Goal: Task Accomplishment & Management: Manage account settings

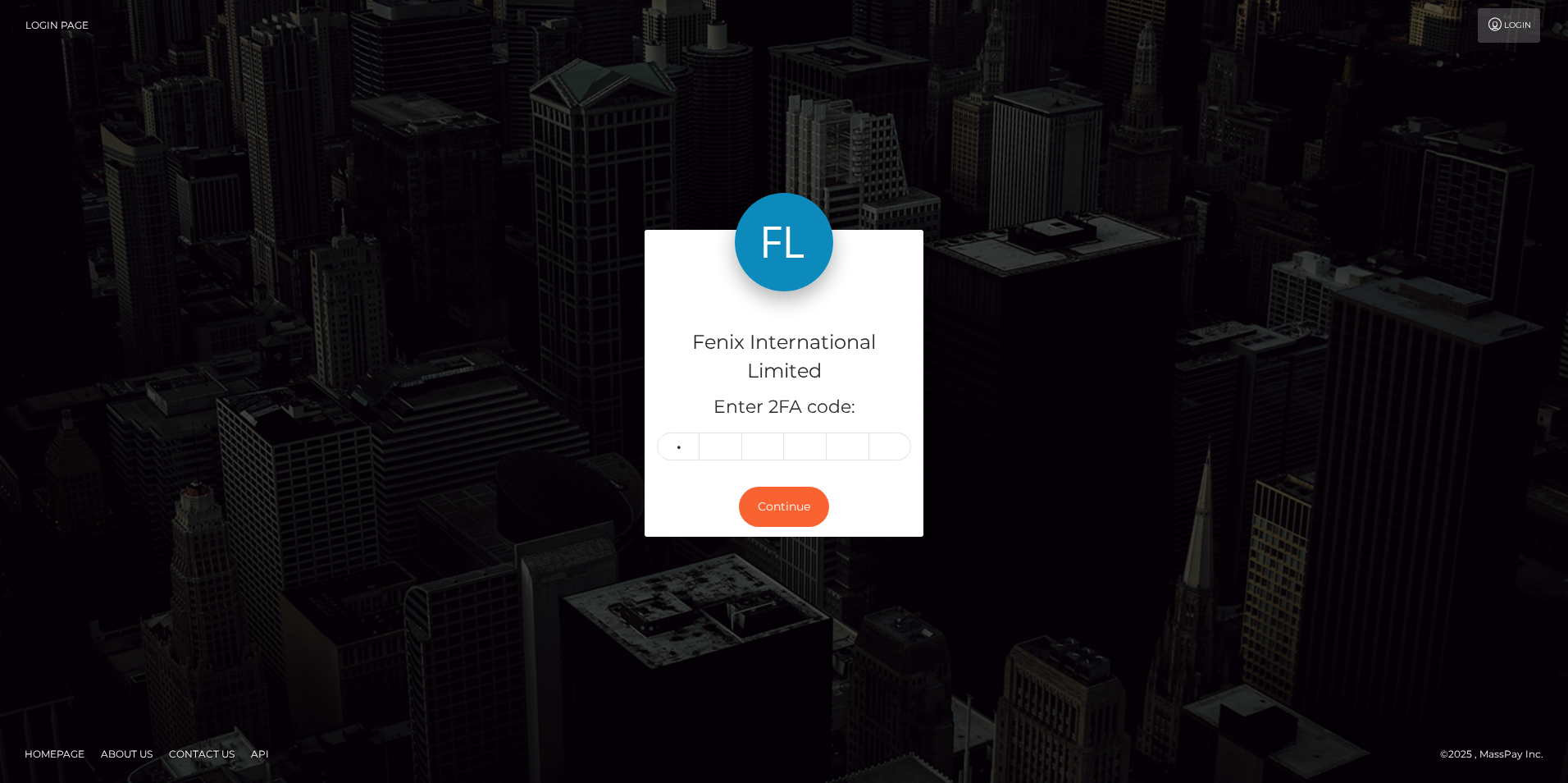
type input "4"
type input "6"
type input "9"
type input "5"
type input "1"
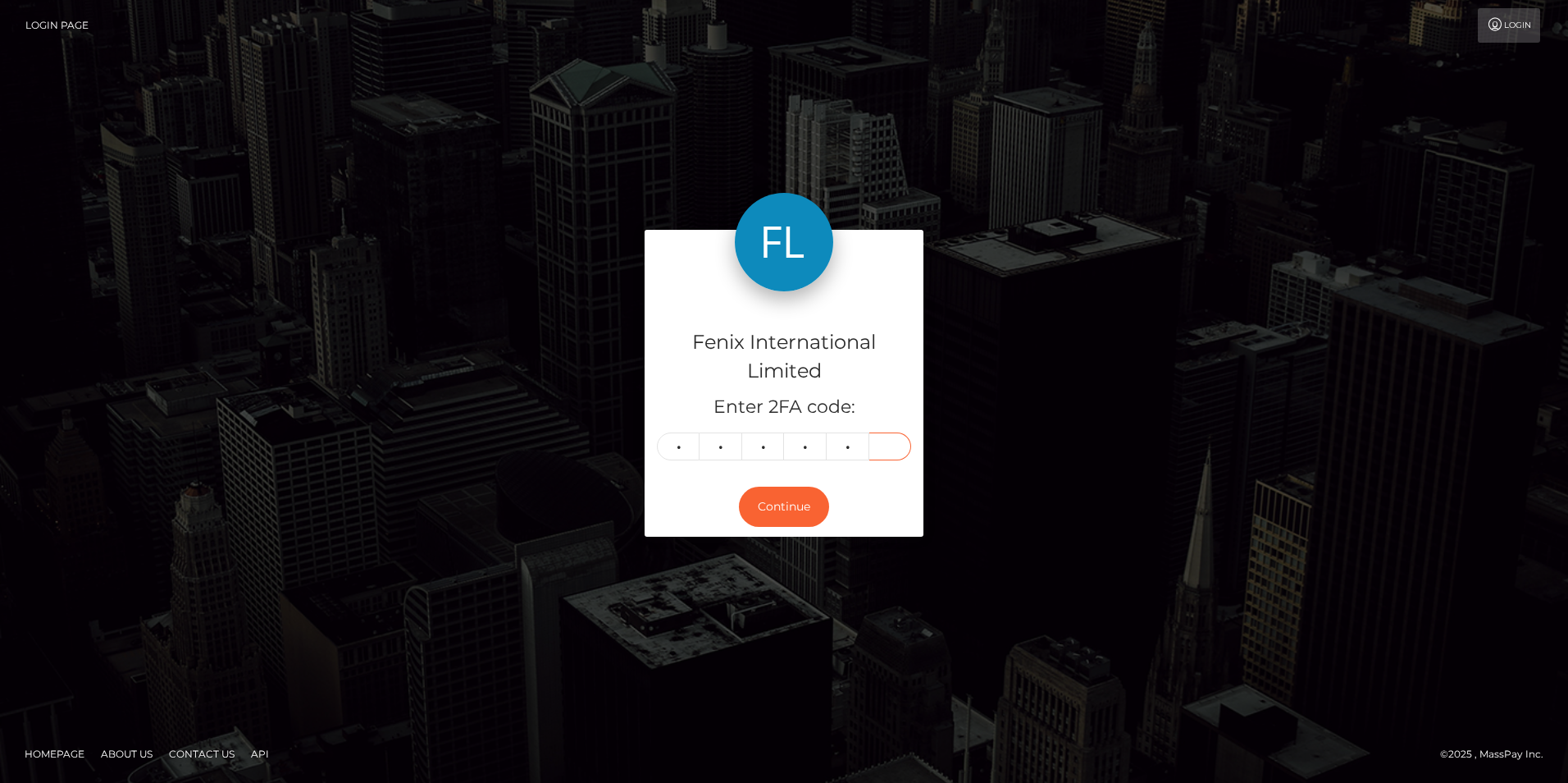
type input "4"
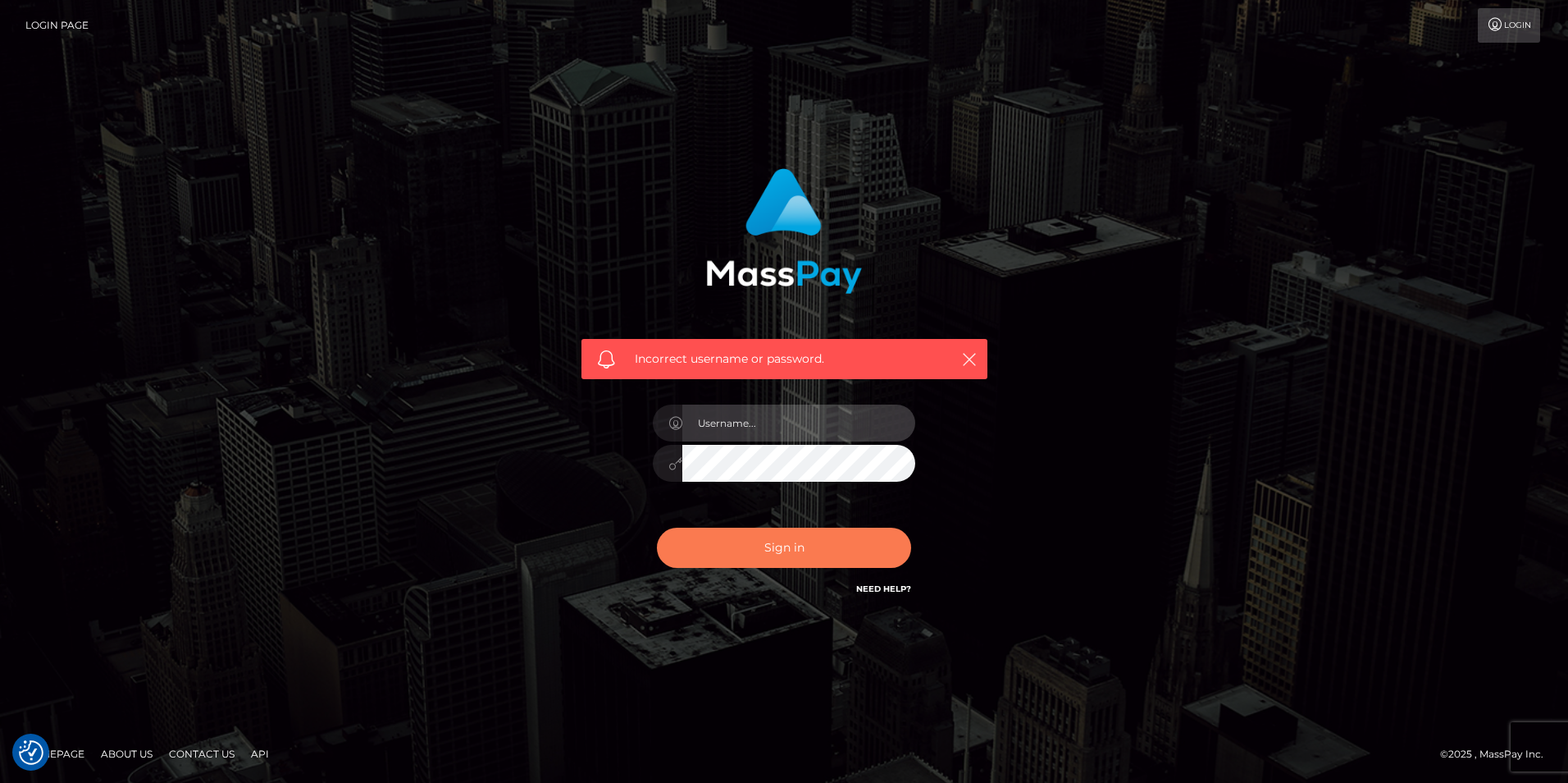
type input "Simone Hayward"
click at [776, 542] on button "Sign in" at bounding box center [784, 548] width 254 height 41
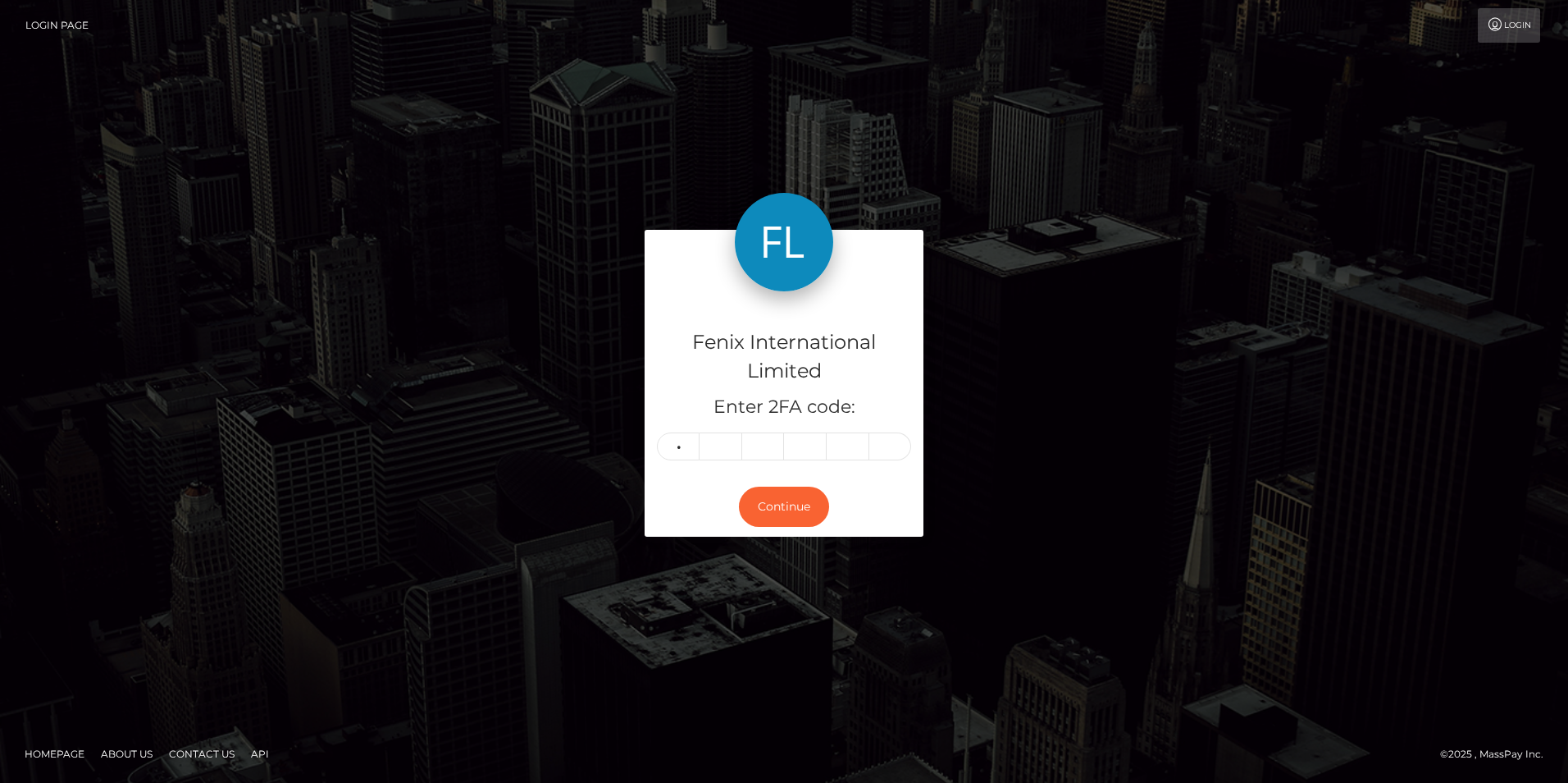
type input "9"
type input "2"
type input "9"
type input "2"
type input "4"
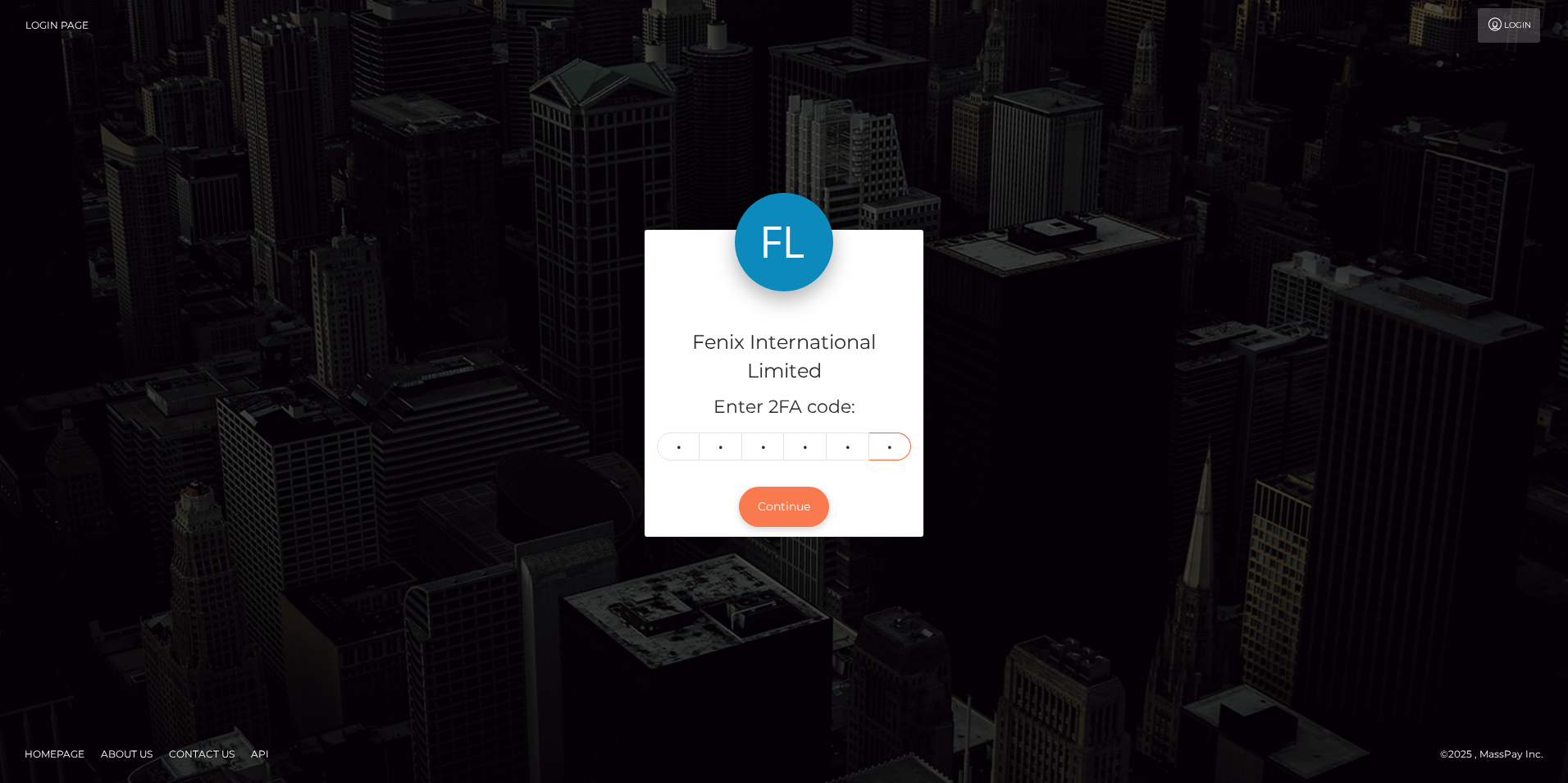
type input "1"
click at [787, 508] on button "Continue" at bounding box center [784, 507] width 90 height 41
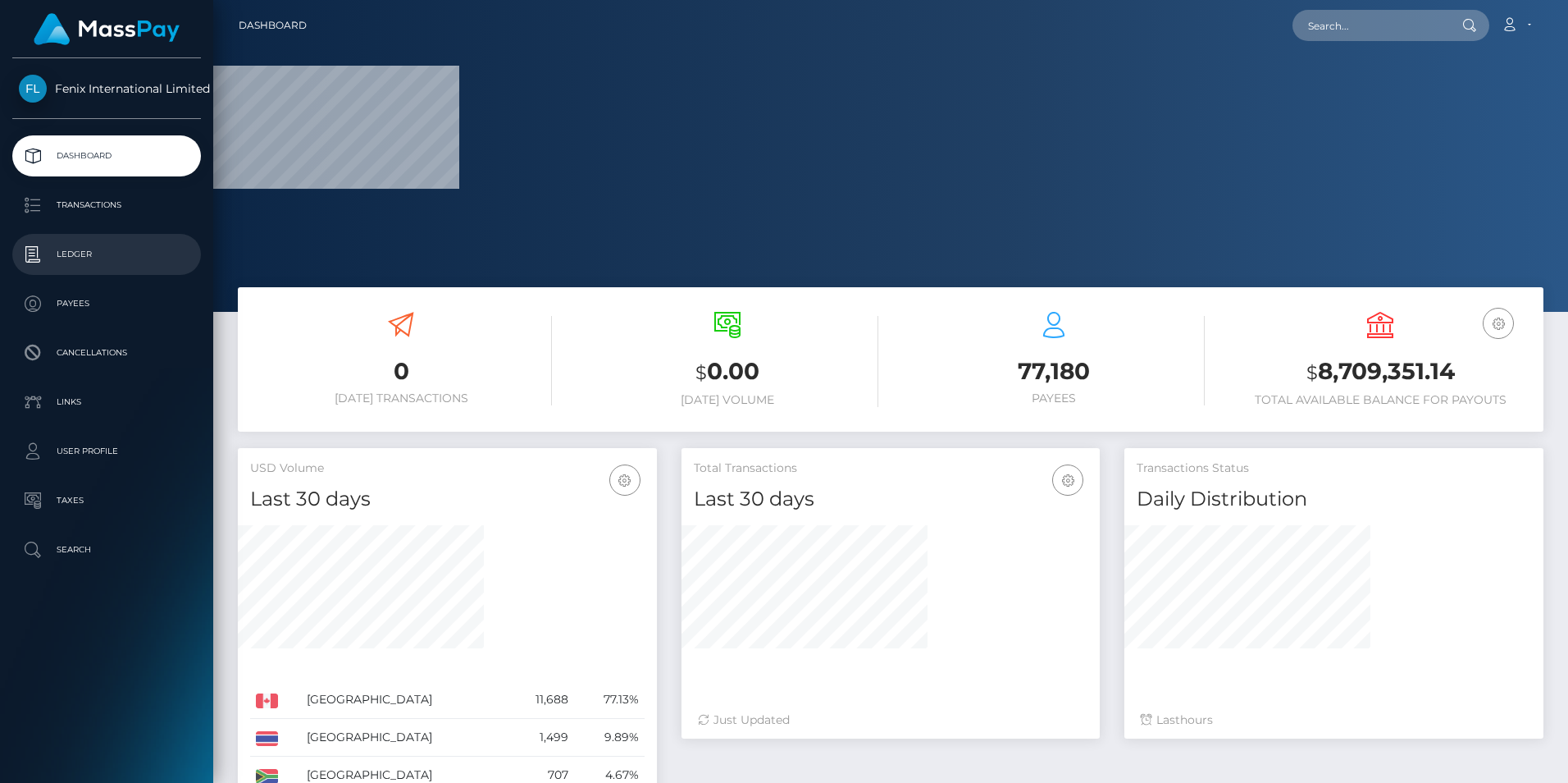
click at [72, 252] on p "Ledger" at bounding box center [106, 254] width 176 height 25
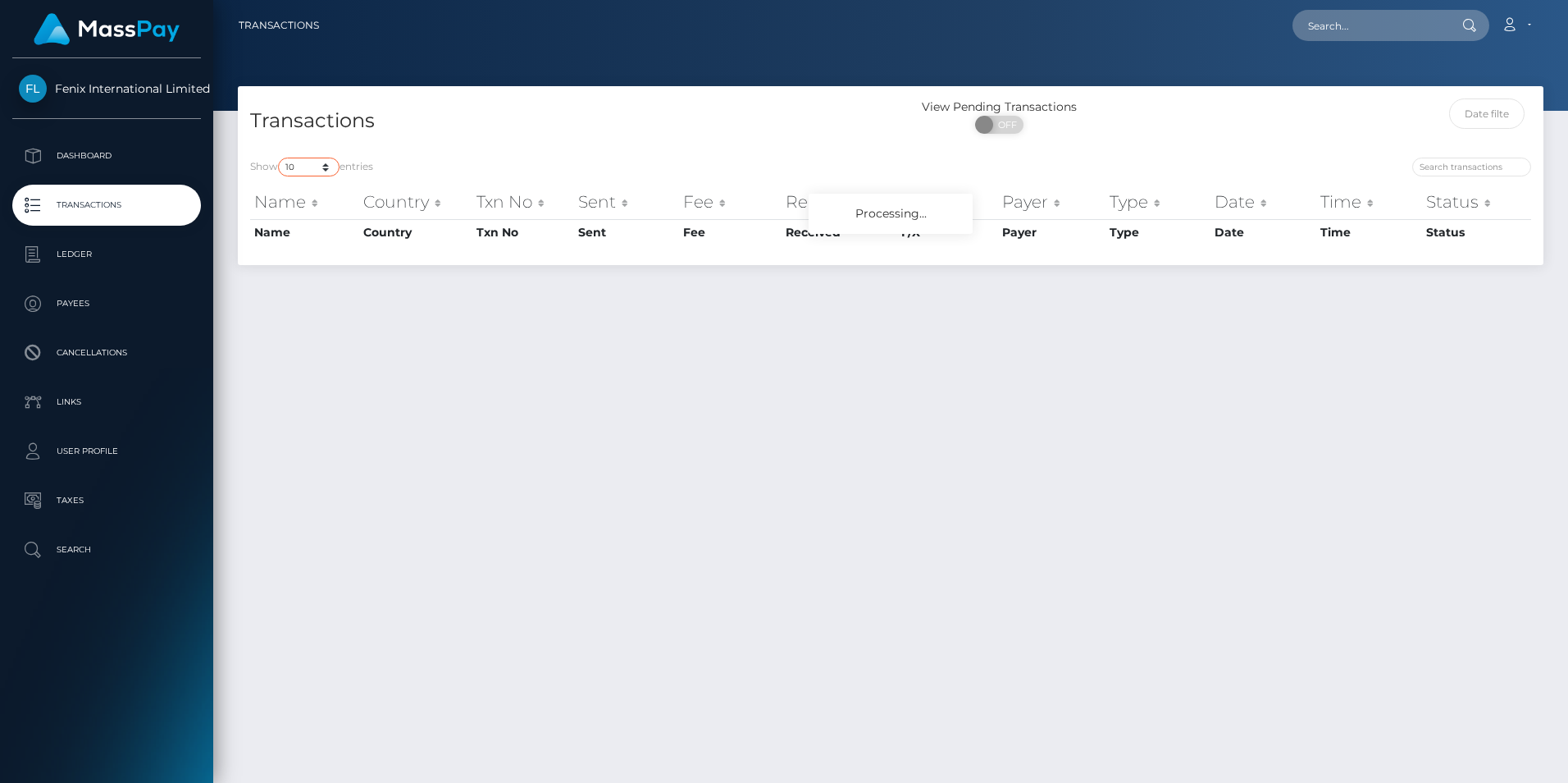
drag, startPoint x: 308, startPoint y: 164, endPoint x: 320, endPoint y: 177, distance: 17.7
click at [308, 164] on select "10 25 50 100 250 500 1,000 3,500" at bounding box center [309, 166] width 62 height 19
select select "3500"
click at [280, 157] on select "10 25 50 100 250 500 1,000 3,500" at bounding box center [309, 166] width 62 height 19
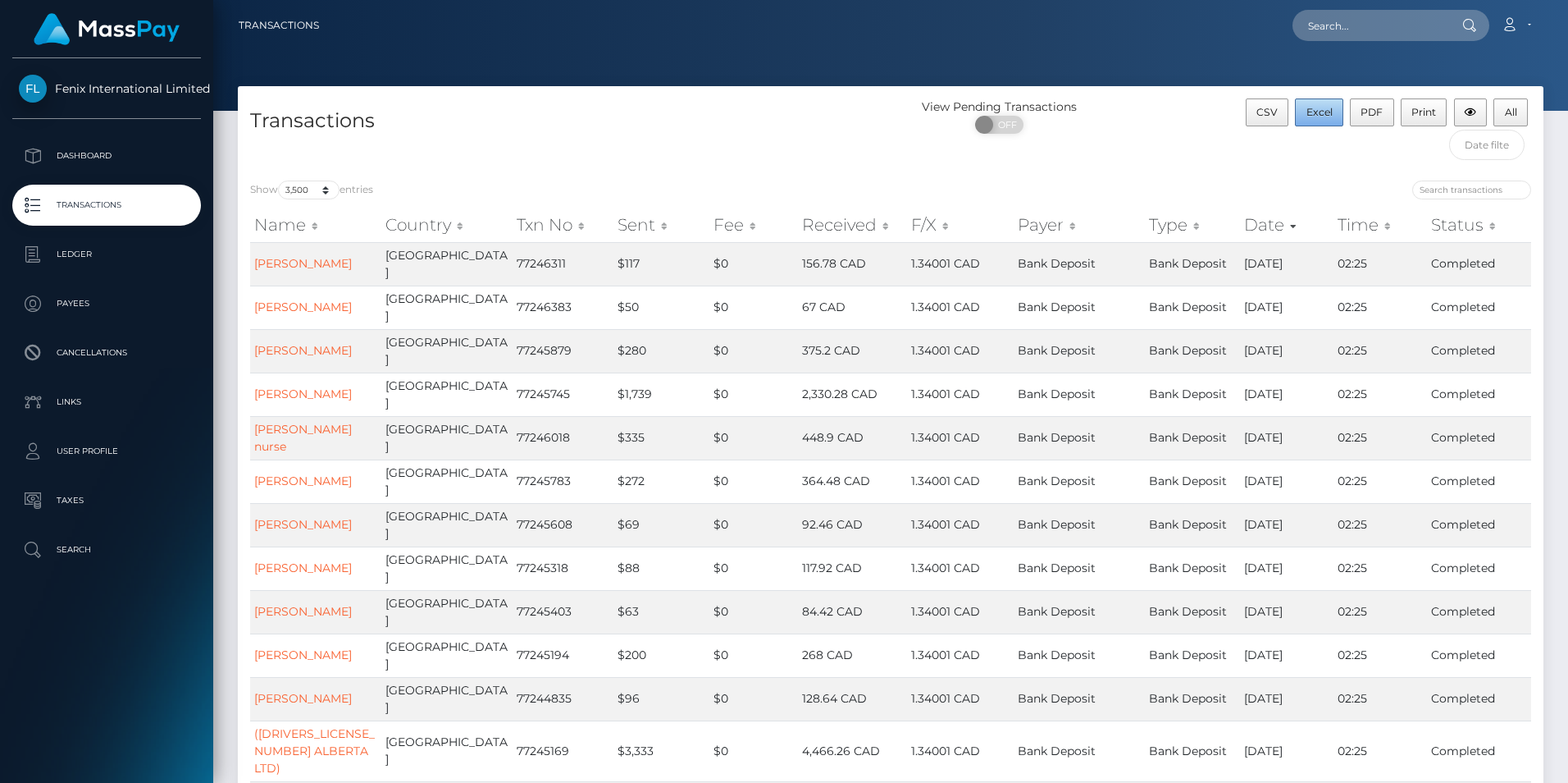
click at [1338, 110] on button "Excel" at bounding box center [1318, 113] width 49 height 28
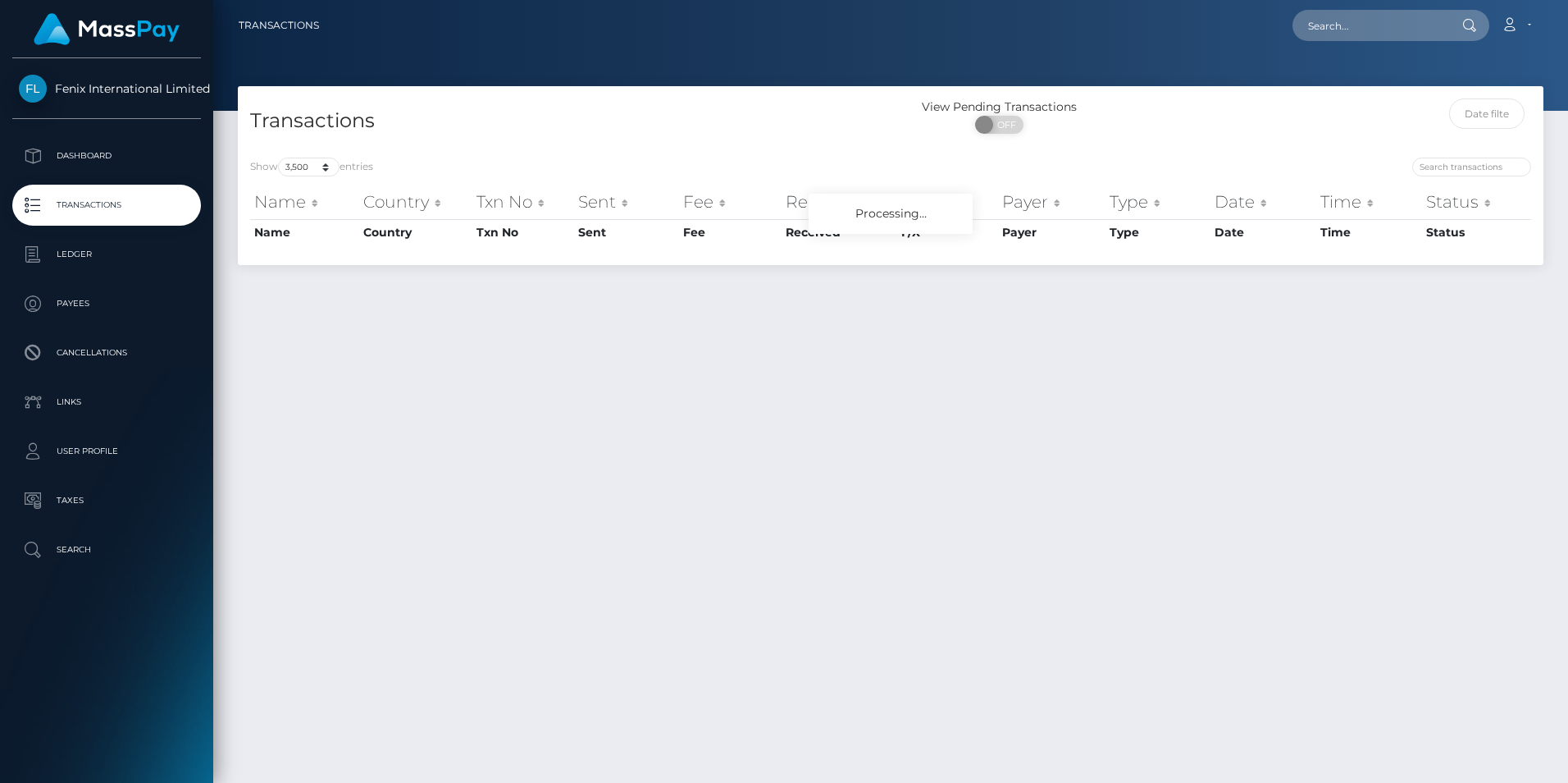
select select "3500"
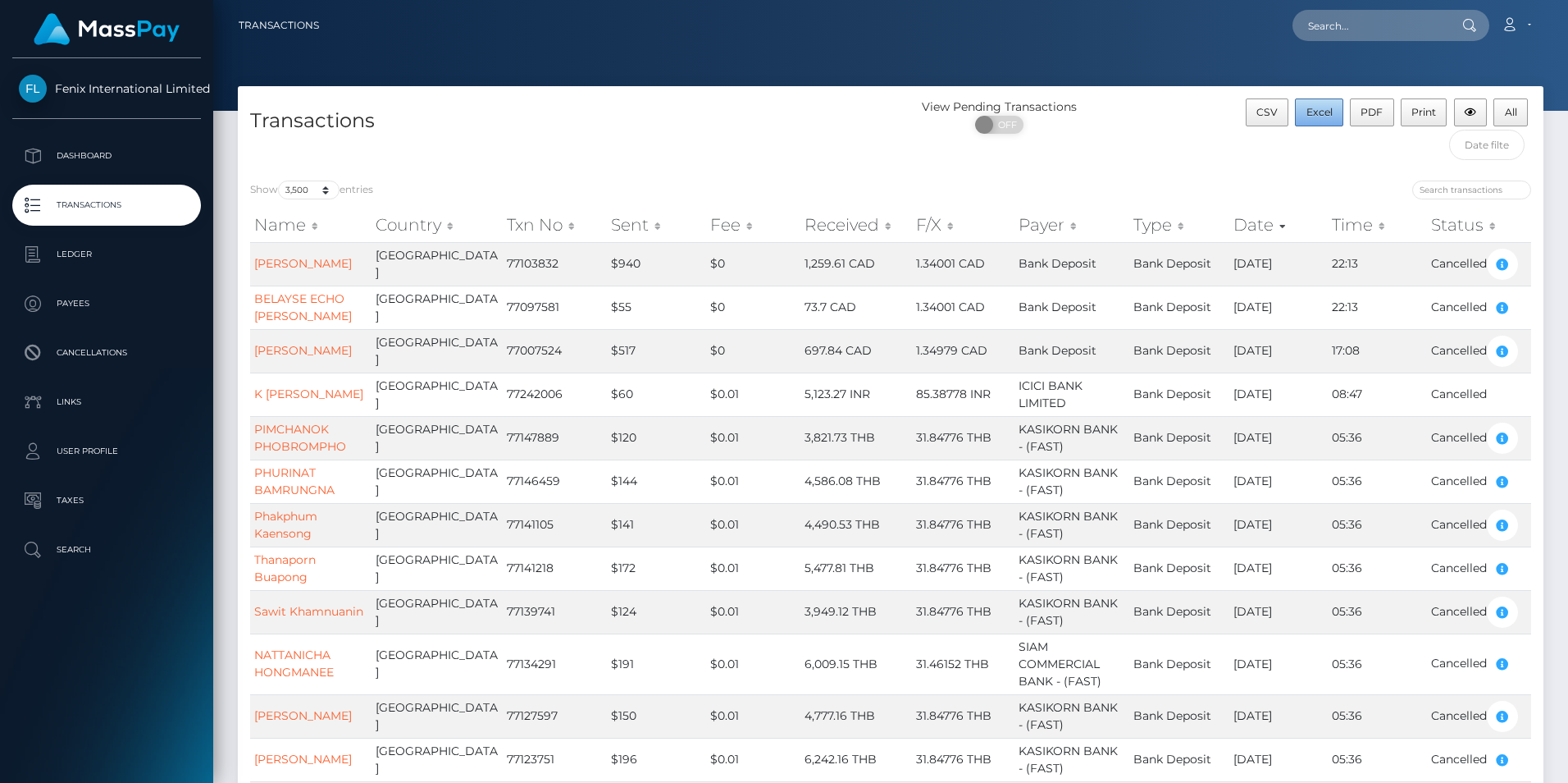
drag, startPoint x: 1327, startPoint y: 110, endPoint x: 1448, endPoint y: 127, distance: 122.2
click at [1327, 109] on span "Excel" at bounding box center [1319, 112] width 26 height 12
